Goal: Information Seeking & Learning: Learn about a topic

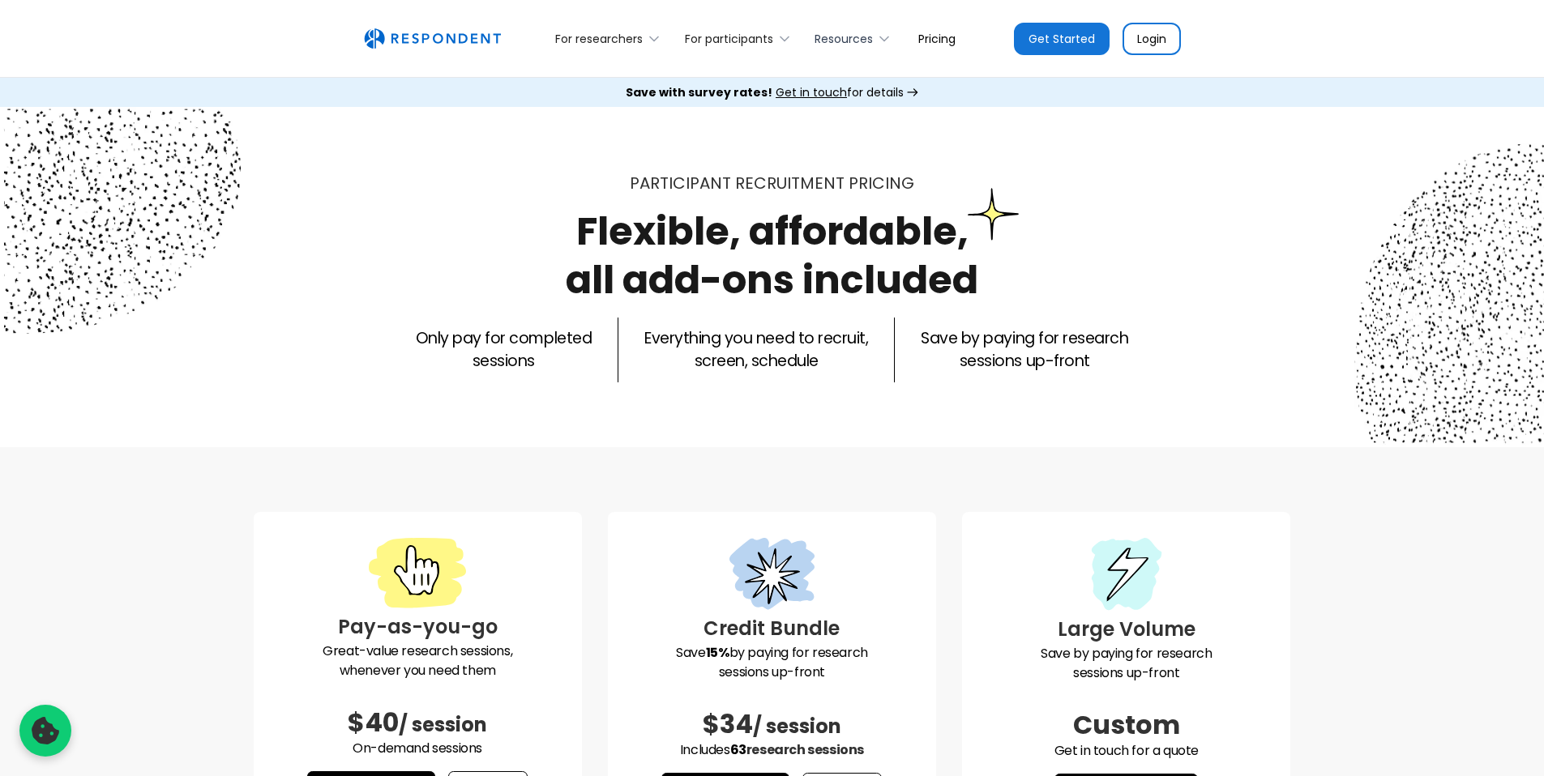
click at [837, 39] on div "Resources" at bounding box center [844, 39] width 58 height 16
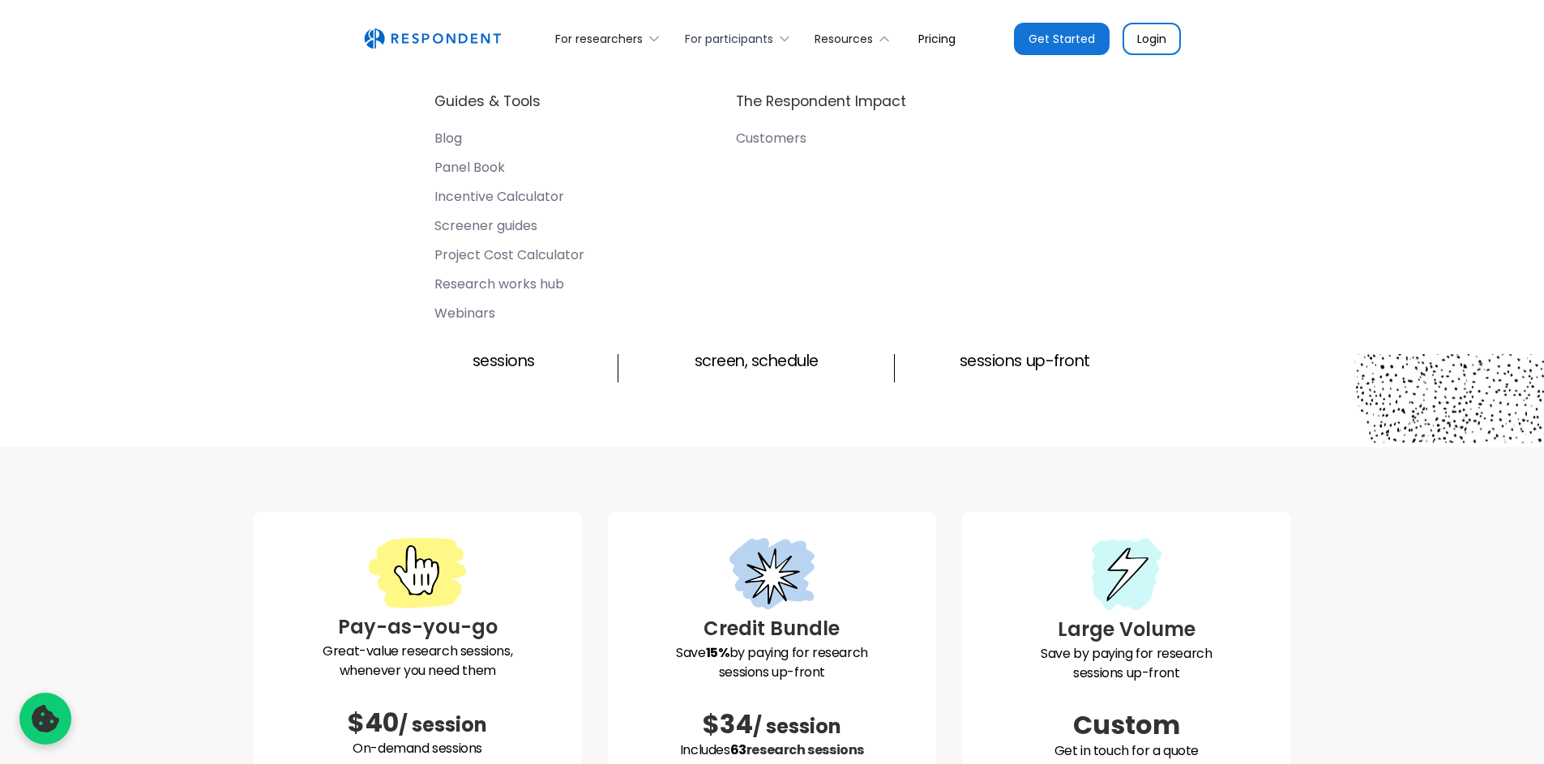
click at [690, 36] on div "For participants" at bounding box center [729, 39] width 88 height 16
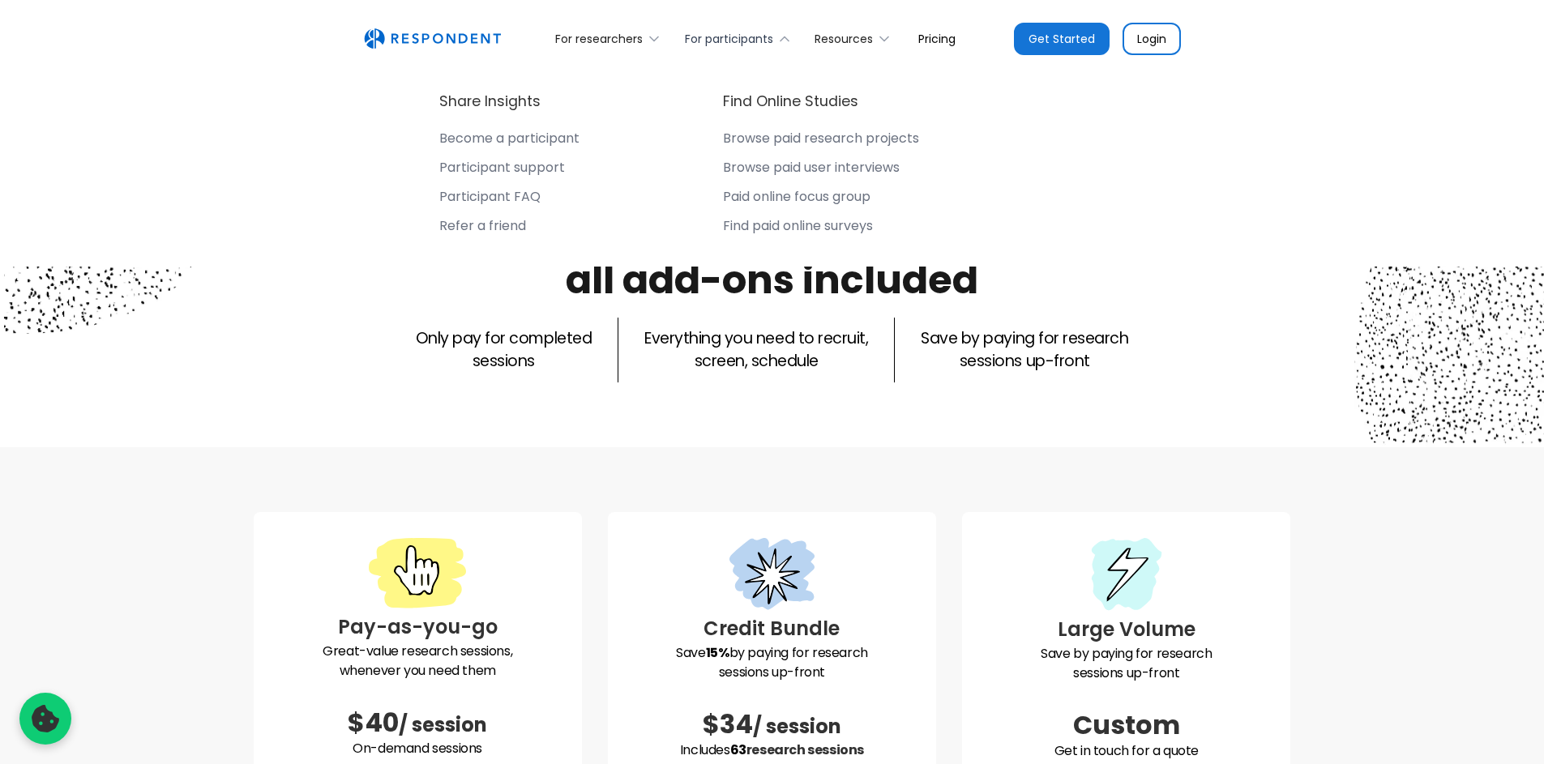
click at [708, 36] on div "For participants" at bounding box center [729, 39] width 88 height 16
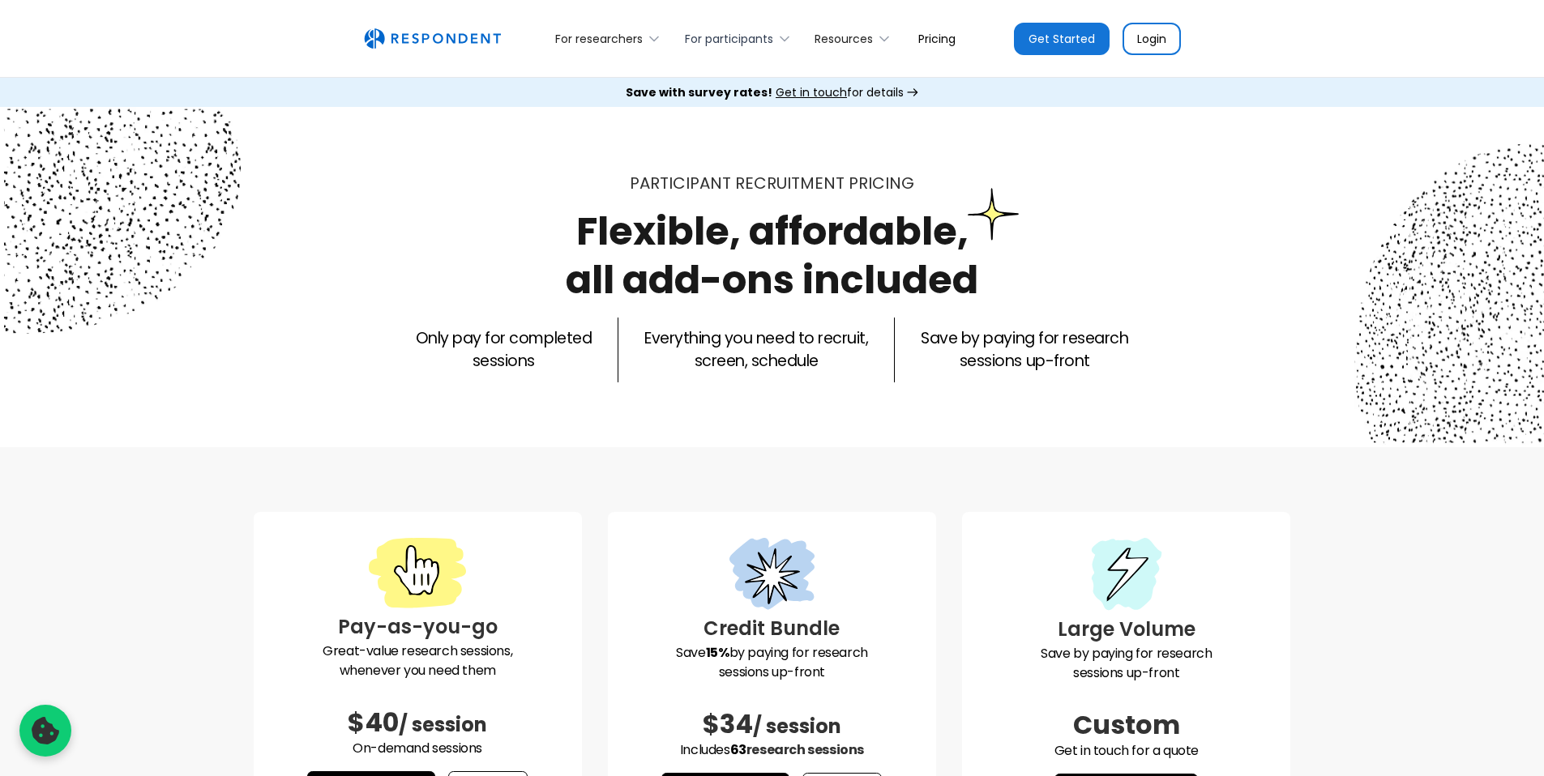
click at [708, 36] on div "For participants" at bounding box center [729, 39] width 88 height 16
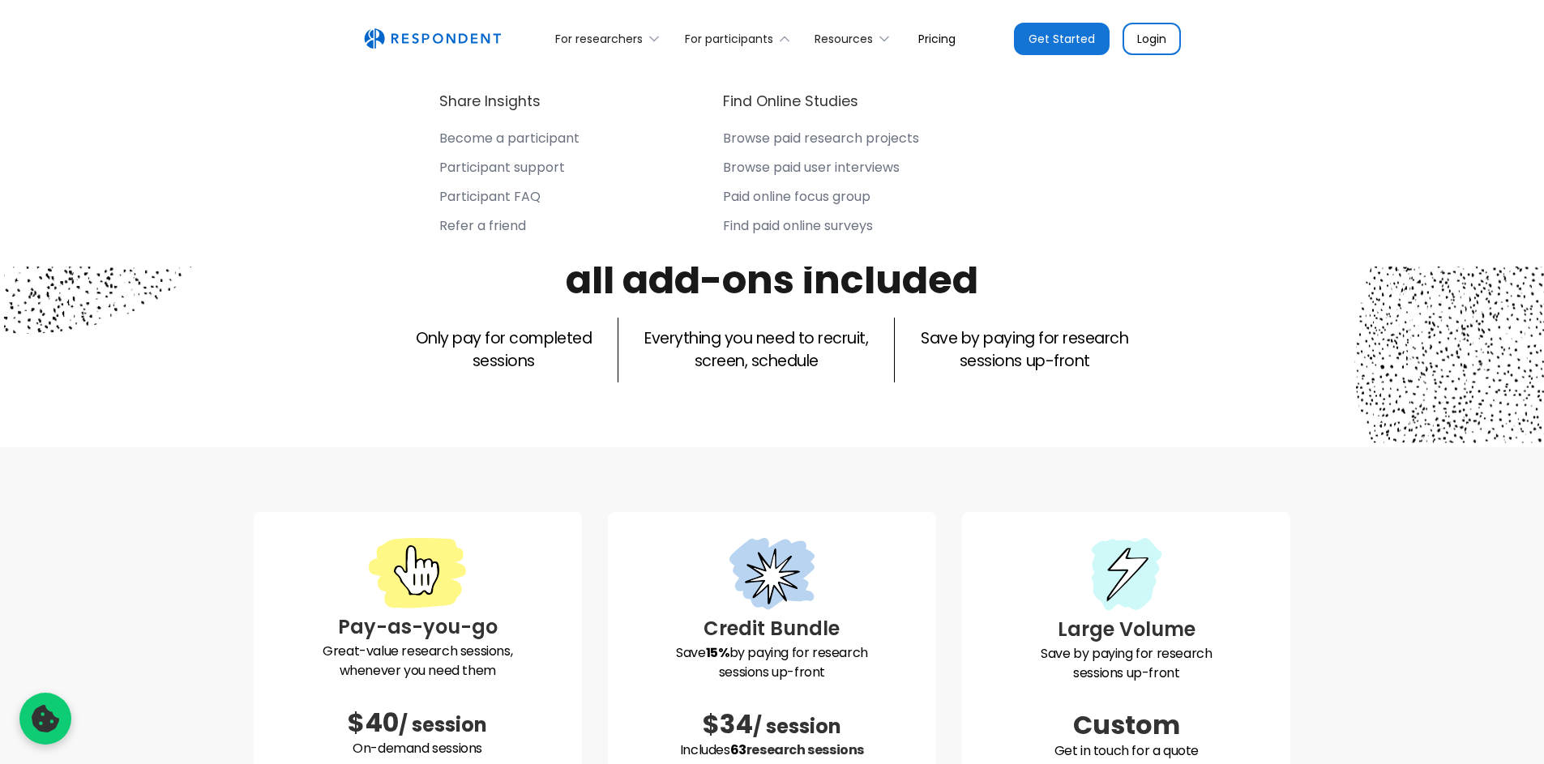
click at [511, 140] on div "Become a participant" at bounding box center [509, 138] width 140 height 16
